Goal: Transaction & Acquisition: Book appointment/travel/reservation

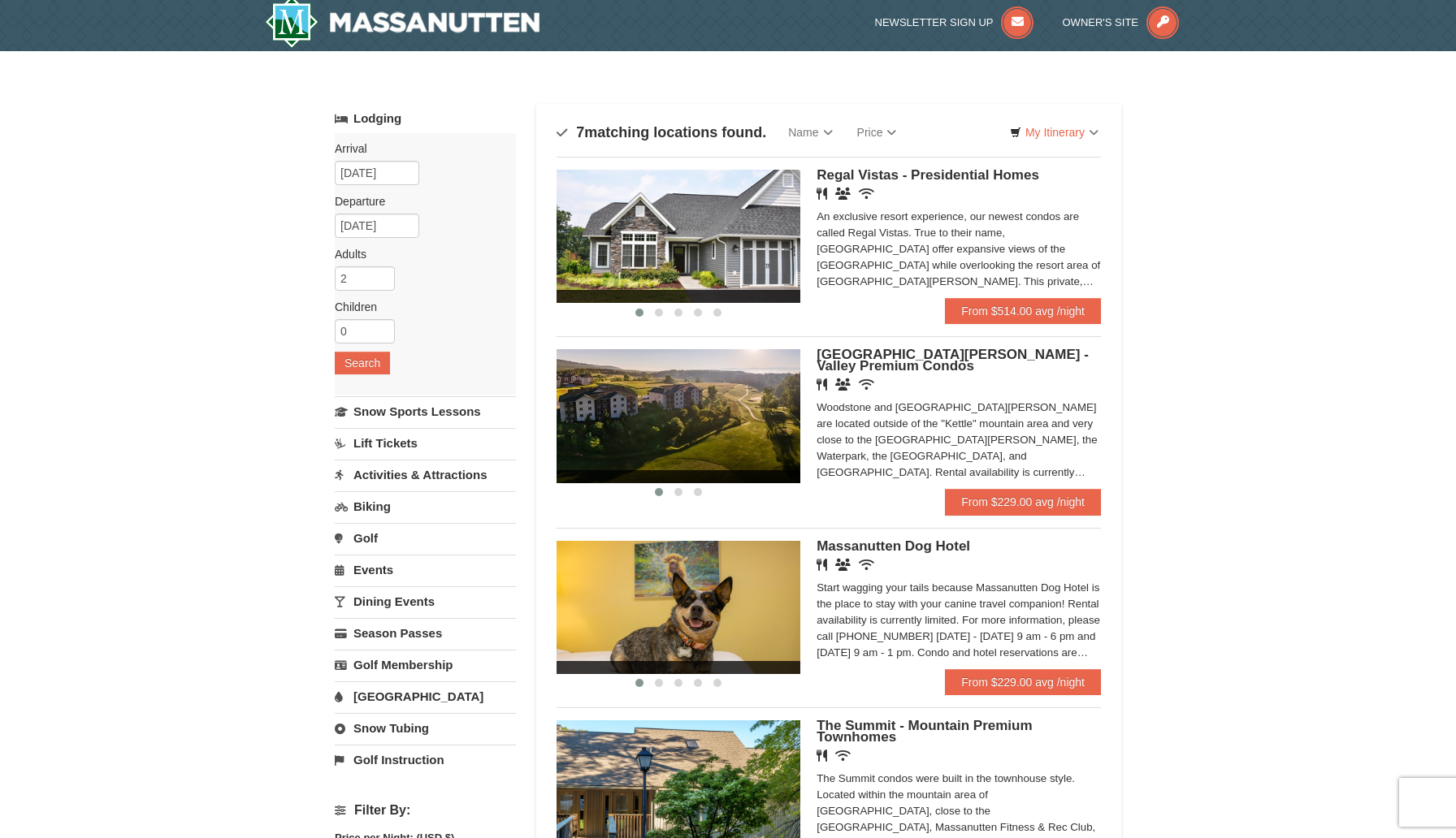
scroll to position [10, 0]
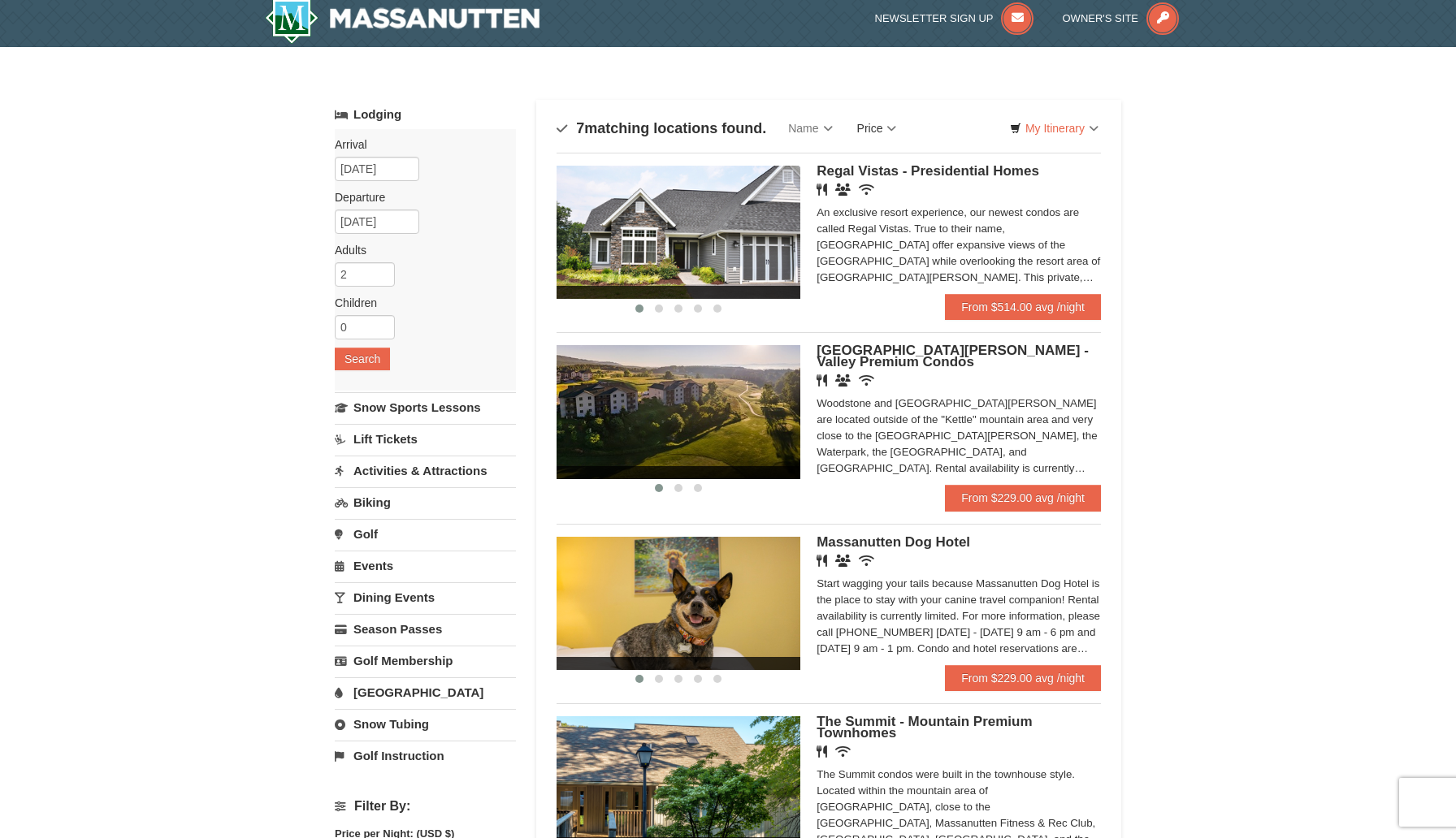
click at [884, 130] on link "Price" at bounding box center [877, 129] width 64 height 33
click at [908, 163] on link "Price (Low to High)" at bounding box center [910, 161] width 130 height 21
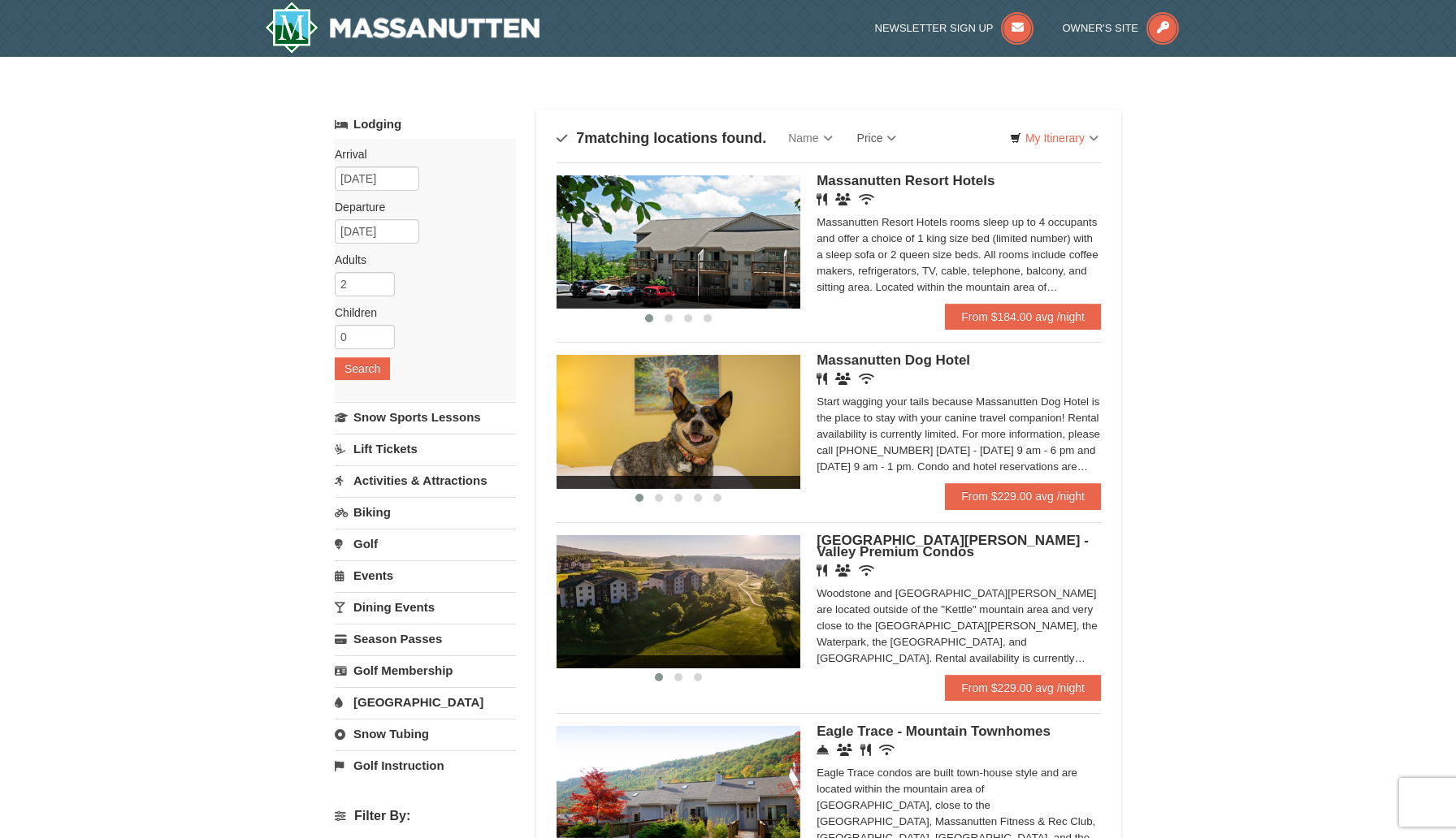
click at [951, 177] on span "Massanutten Resort Hotels" at bounding box center [905, 180] width 178 height 15
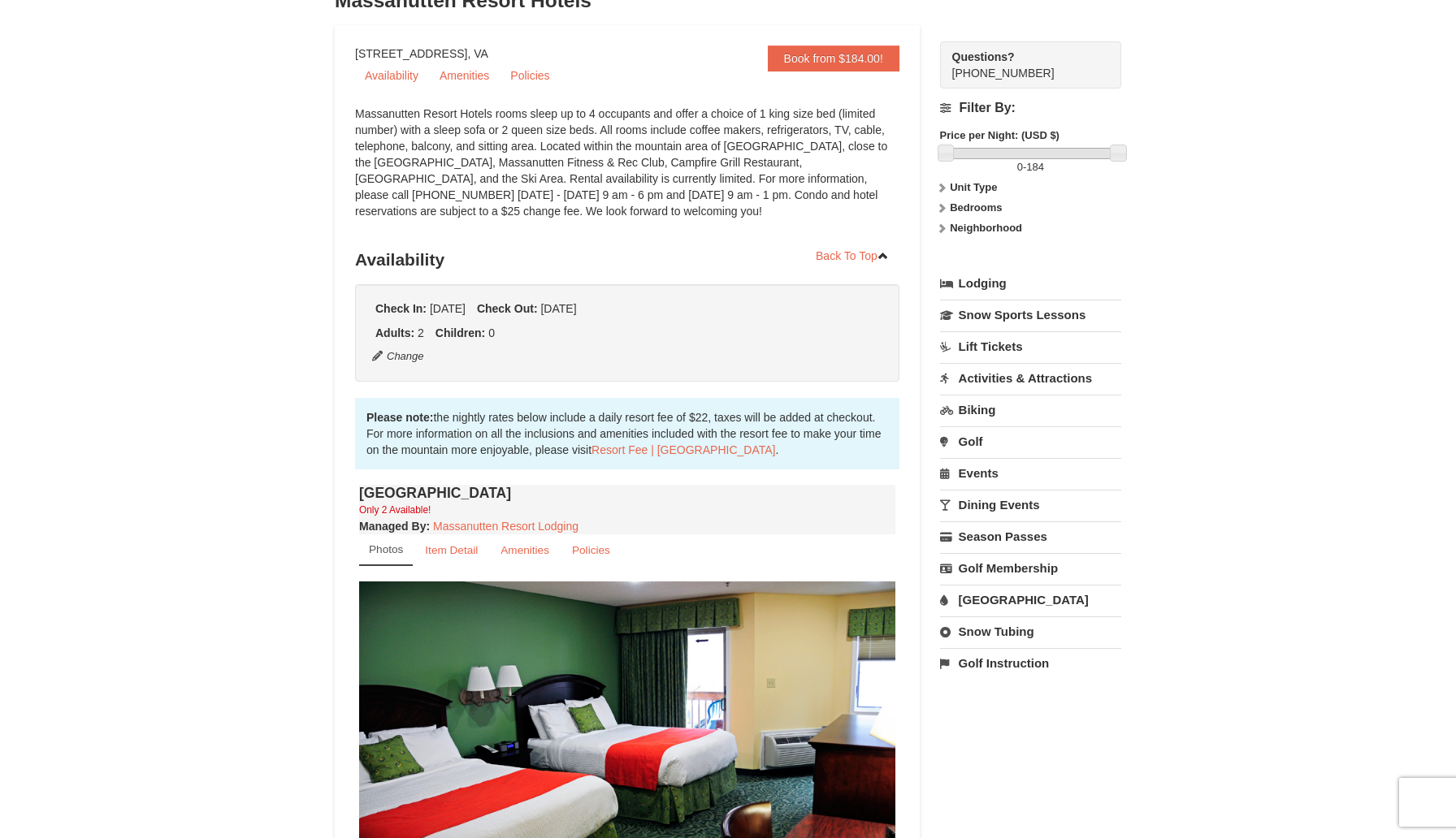
scroll to position [132, 0]
click at [875, 59] on link "Book from $184.00!" at bounding box center [833, 59] width 131 height 26
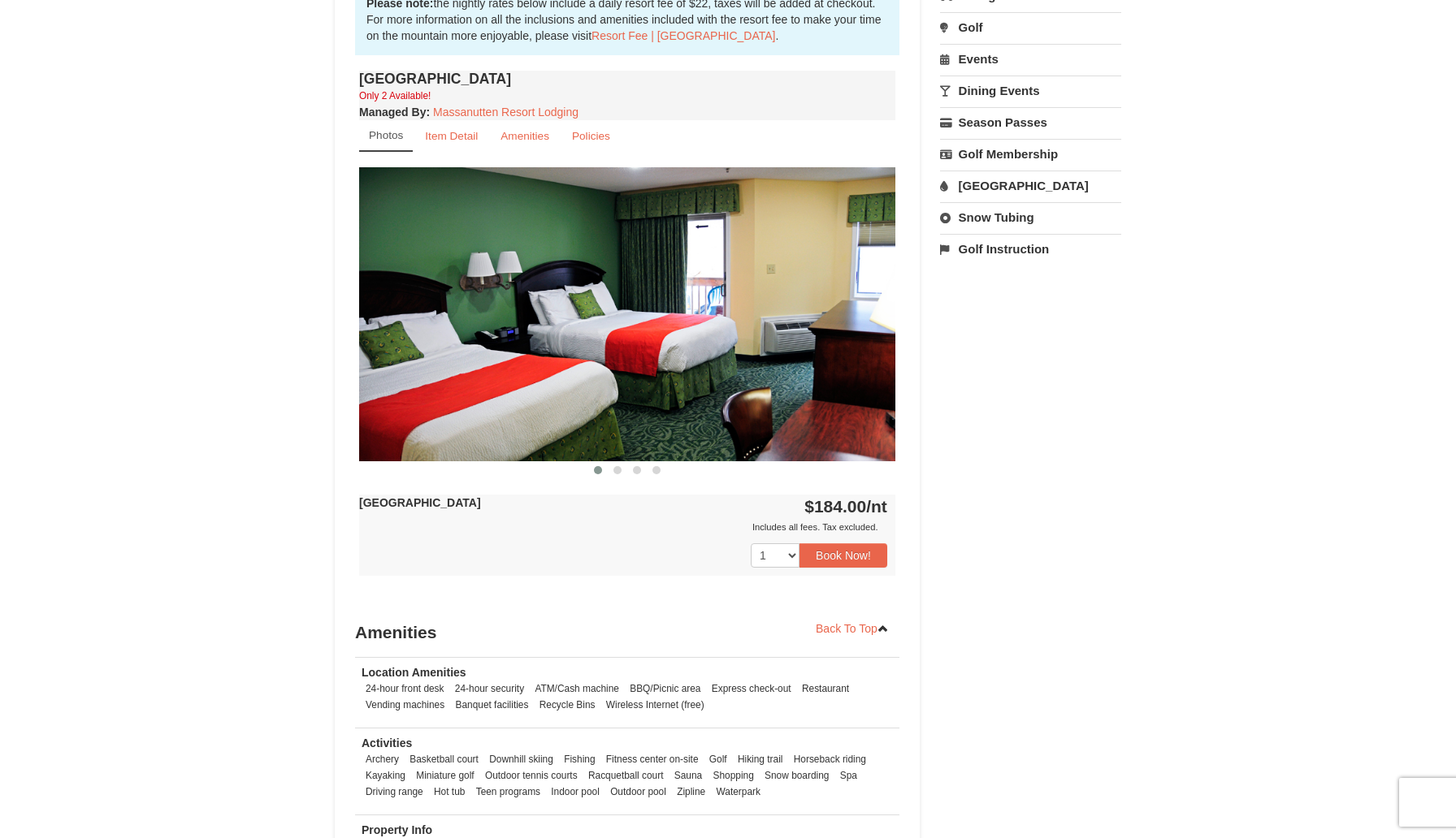
scroll to position [535, 0]
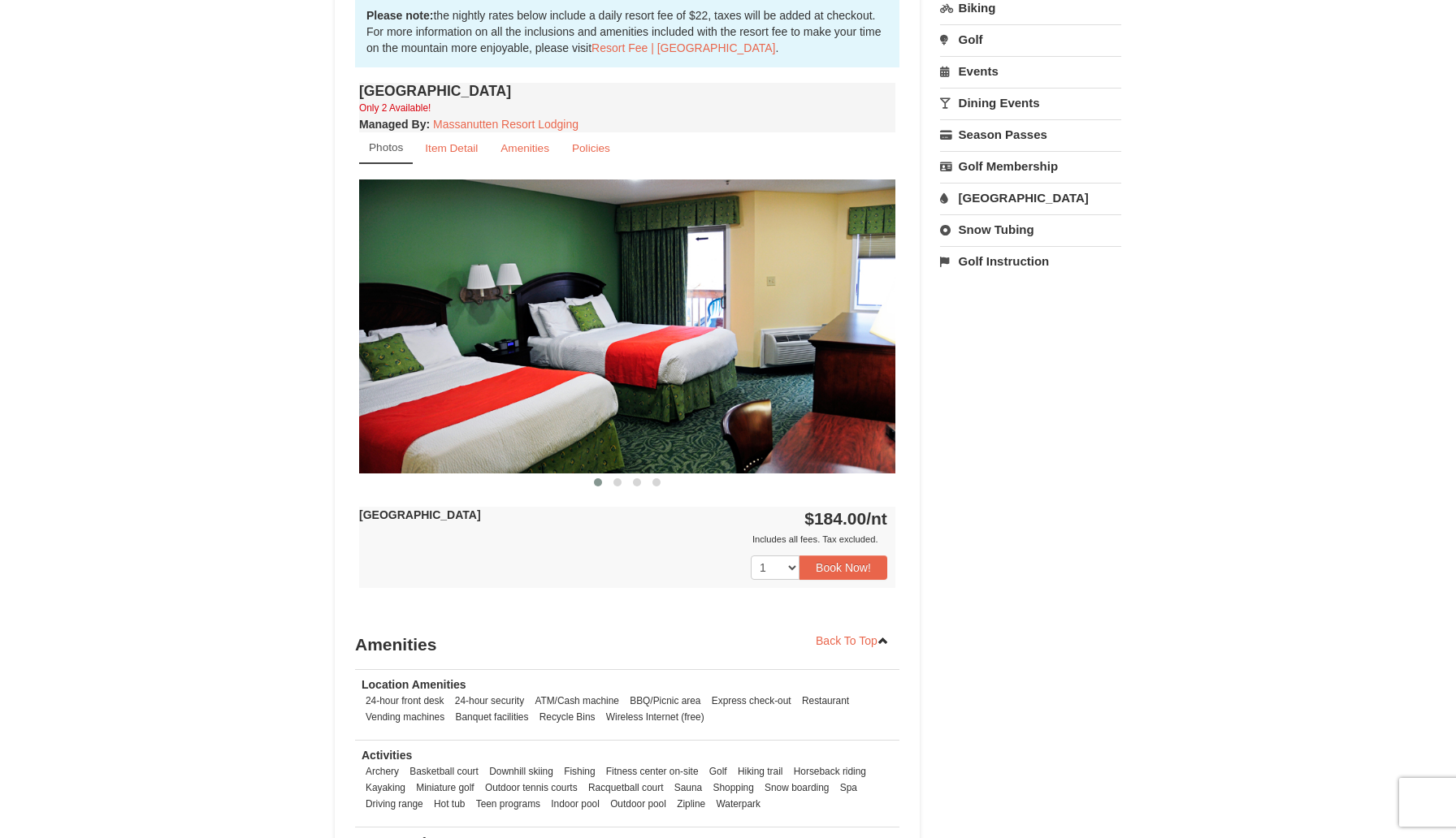
click at [852, 351] on img at bounding box center [627, 326] width 536 height 294
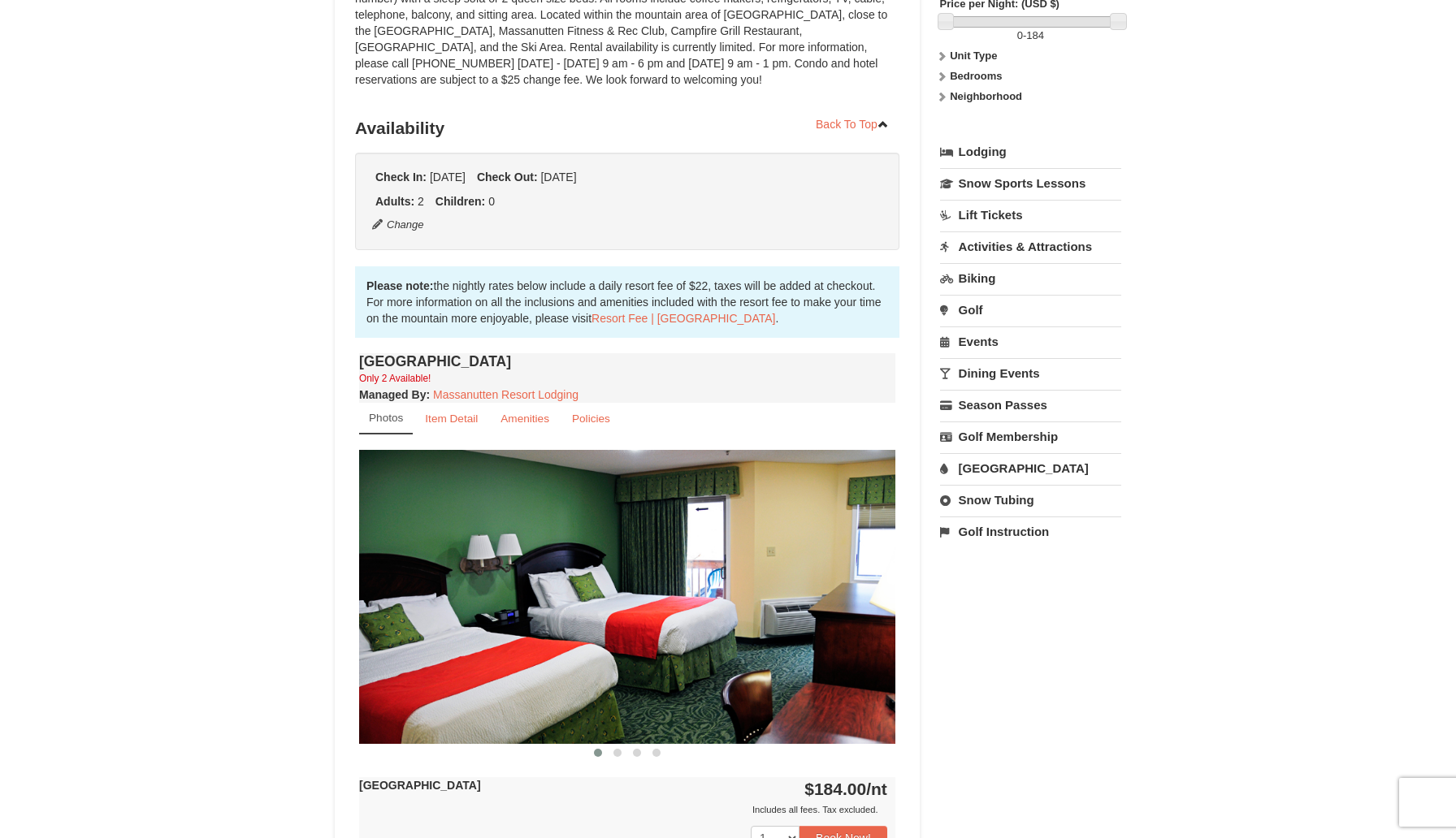
scroll to position [50, 0]
